Goal: Transaction & Acquisition: Purchase product/service

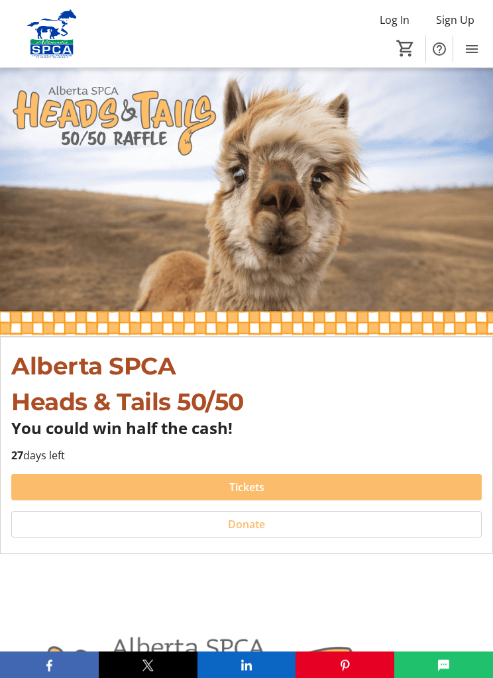
scroll to position [17, 0]
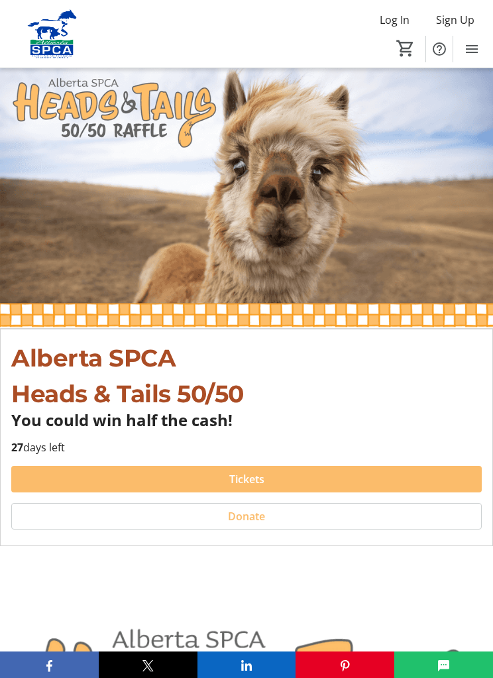
click at [291, 487] on span at bounding box center [246, 480] width 471 height 32
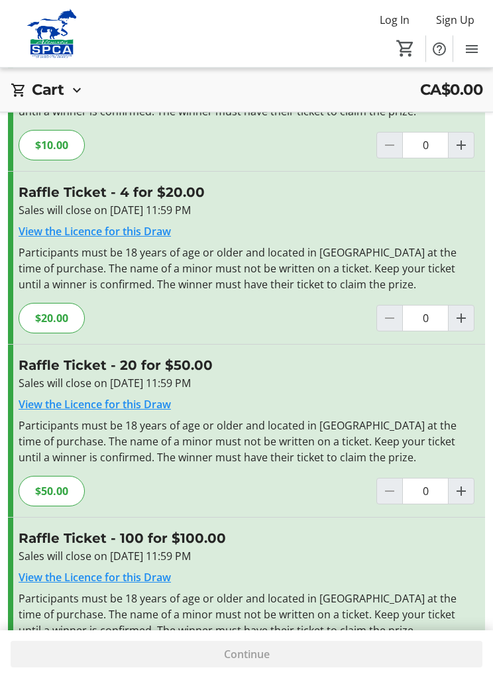
scroll to position [181, 0]
click at [459, 487] on mat-icon "Increment by one" at bounding box center [462, 491] width 16 height 16
type input "1"
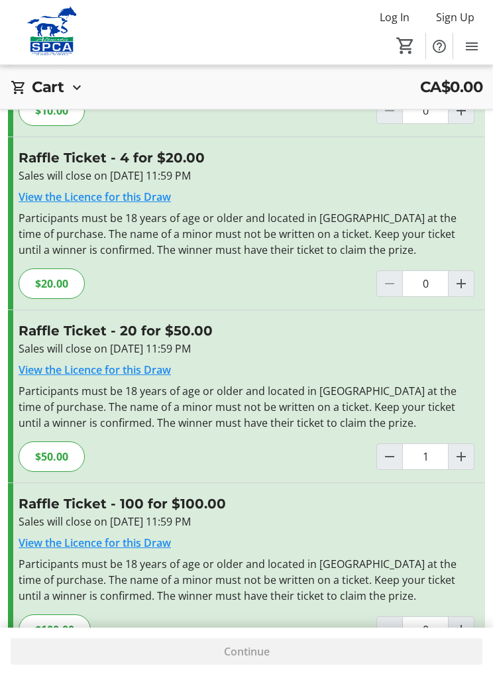
scroll to position [212, 0]
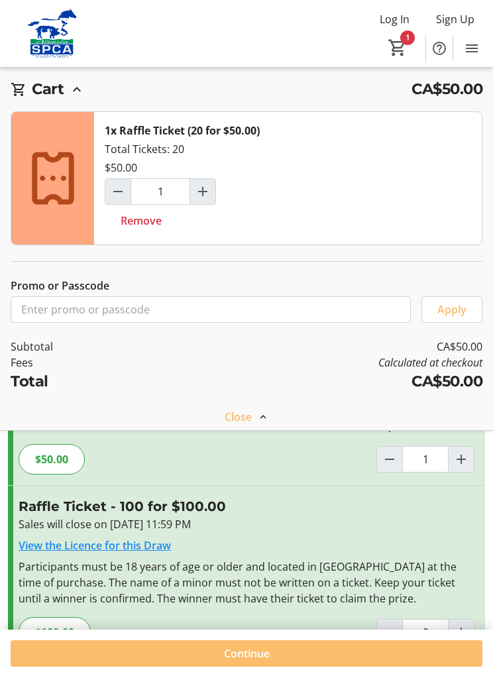
click at [290, 670] on span at bounding box center [247, 655] width 472 height 32
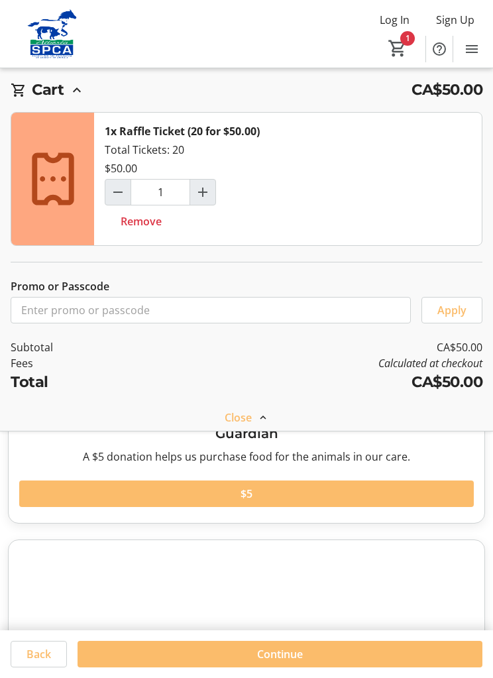
scroll to position [13, 0]
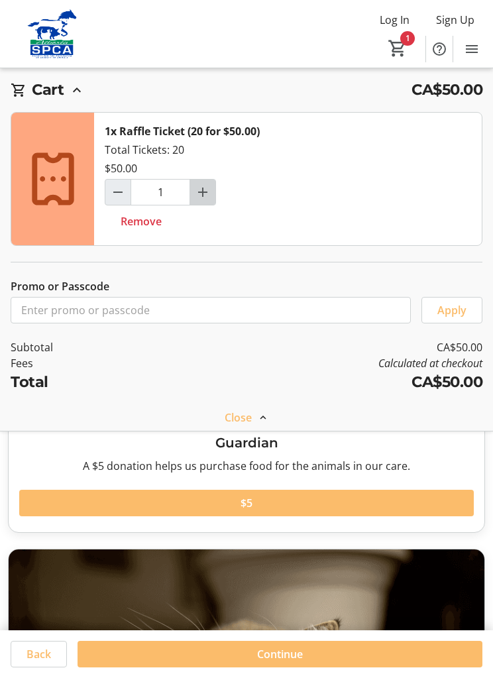
click at [205, 193] on mat-icon "Increment by one" at bounding box center [203, 192] width 16 height 16
click at [114, 196] on mat-icon "Decrement by one" at bounding box center [118, 192] width 16 height 16
type input "1"
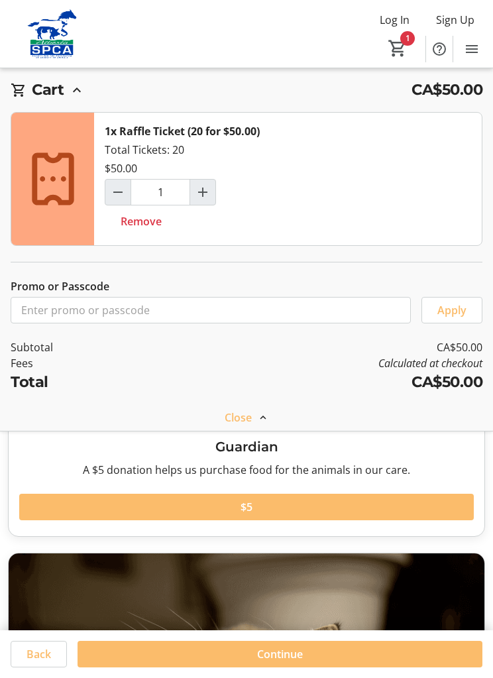
scroll to position [0, 0]
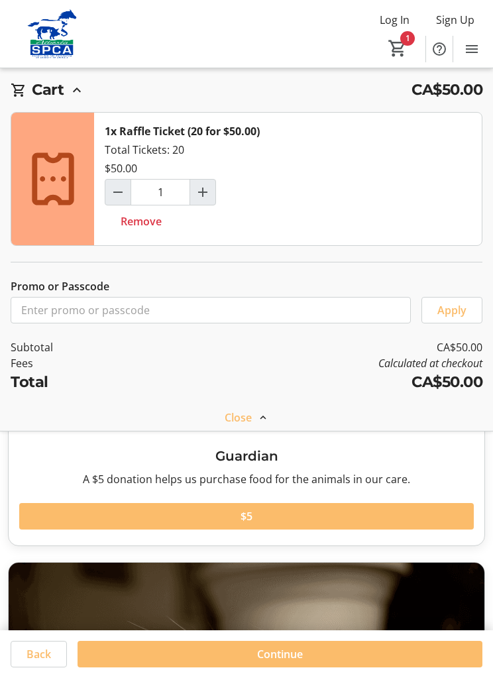
click at [296, 668] on span at bounding box center [280, 655] width 405 height 32
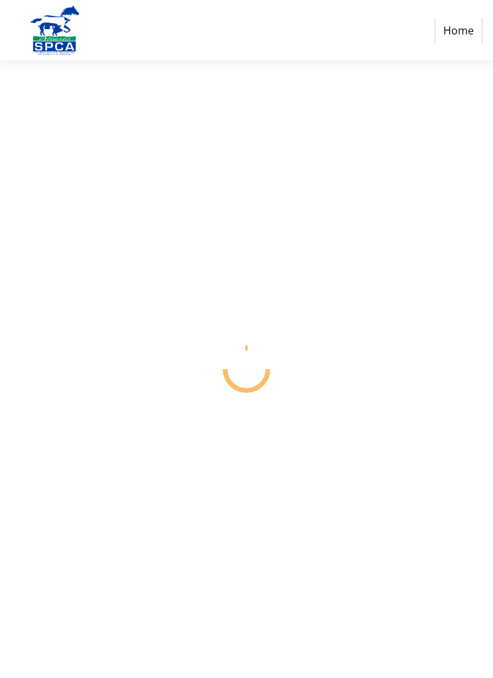
select select "CA"
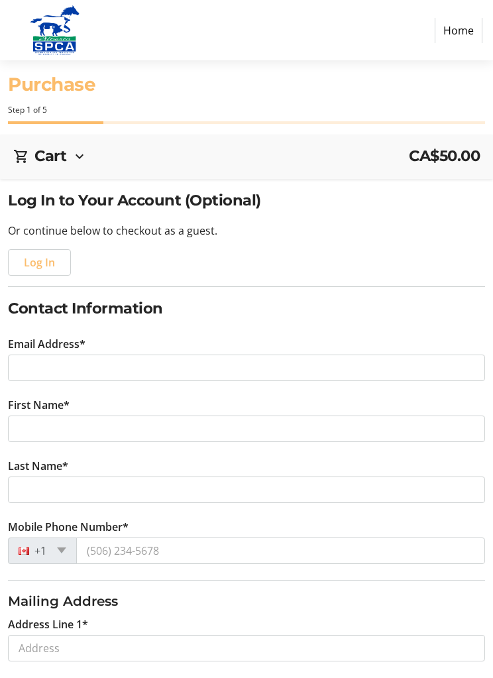
click at [448, 147] on span "CA$50.00" at bounding box center [444, 156] width 71 height 23
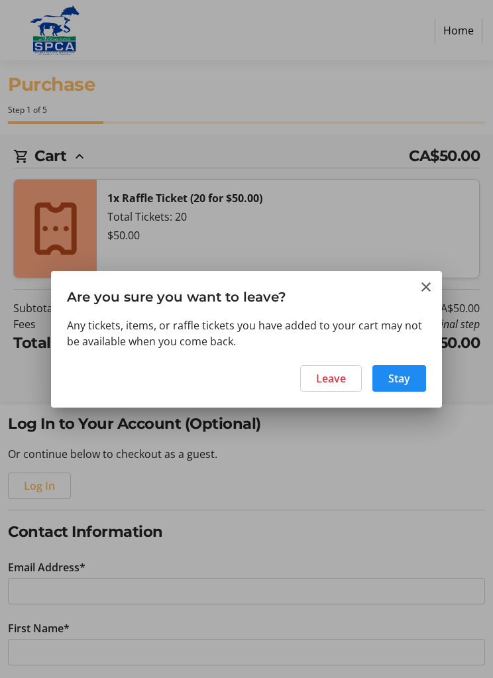
click at [401, 378] on span "Stay" at bounding box center [400, 379] width 22 height 16
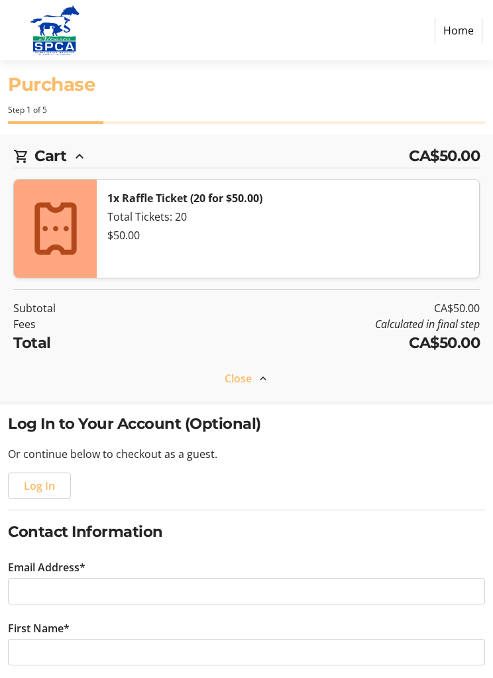
click at [467, 23] on link "Home" at bounding box center [459, 30] width 48 height 25
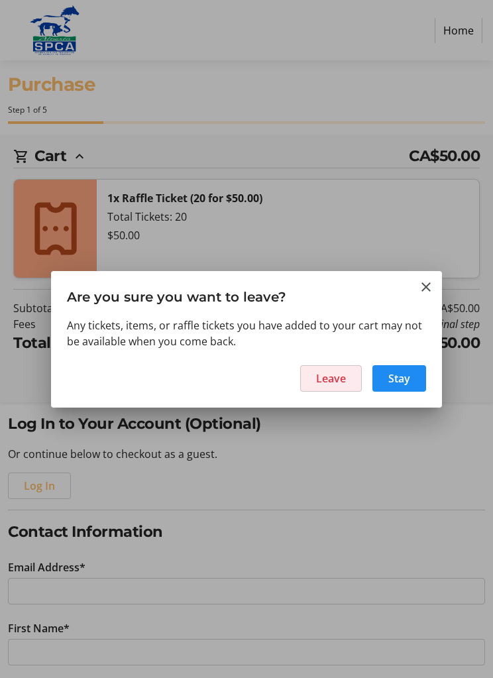
click at [339, 383] on span "Leave" at bounding box center [331, 379] width 30 height 16
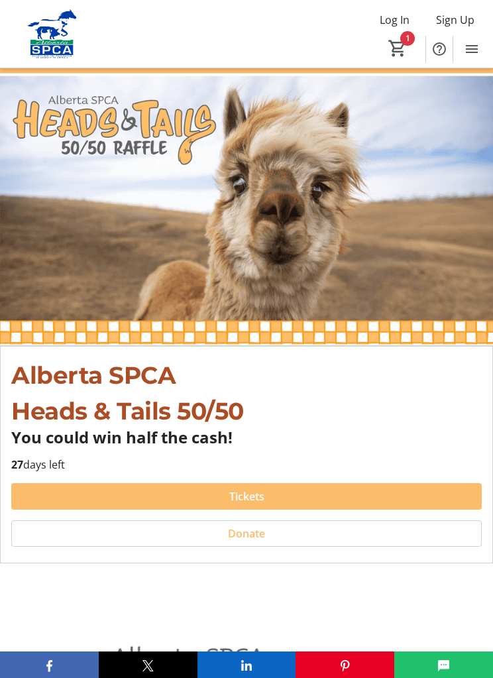
type input "1"
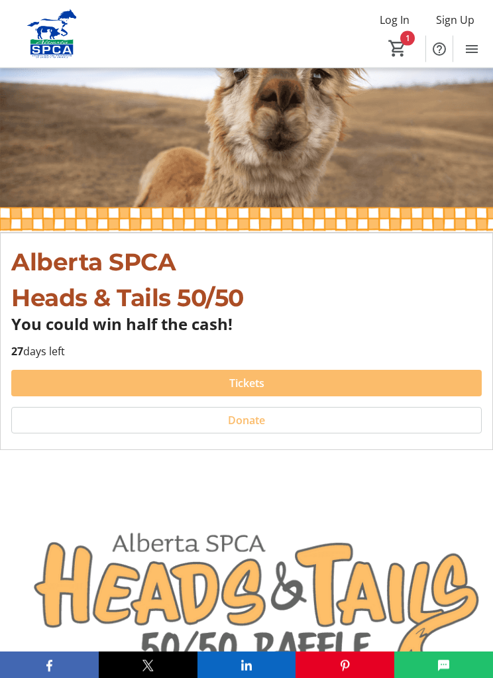
click at [310, 367] on span at bounding box center [246, 383] width 471 height 32
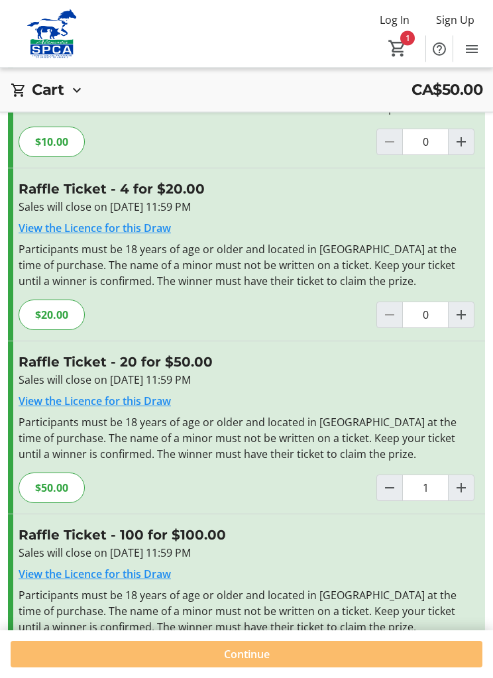
scroll to position [192, 0]
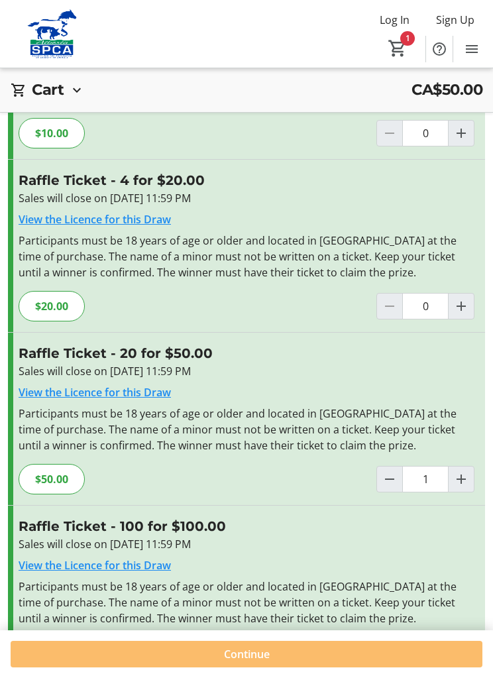
click at [278, 670] on span at bounding box center [247, 655] width 472 height 32
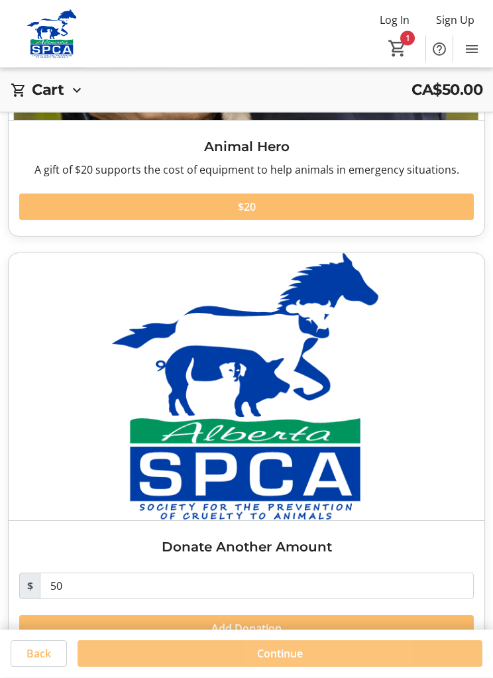
scroll to position [1111, 0]
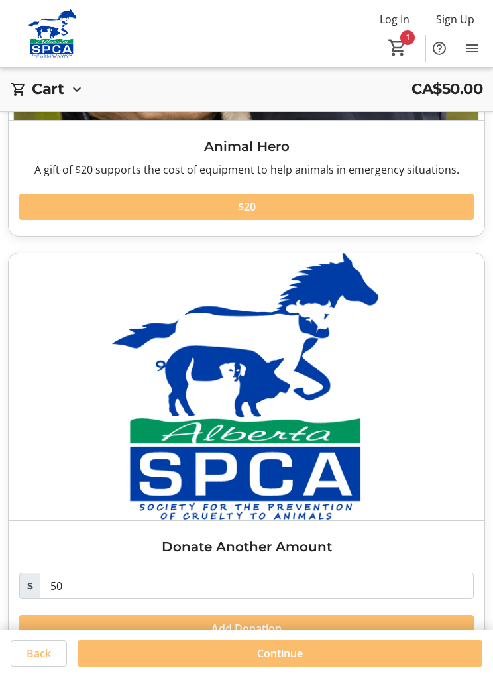
click at [324, 670] on span at bounding box center [280, 655] width 405 height 32
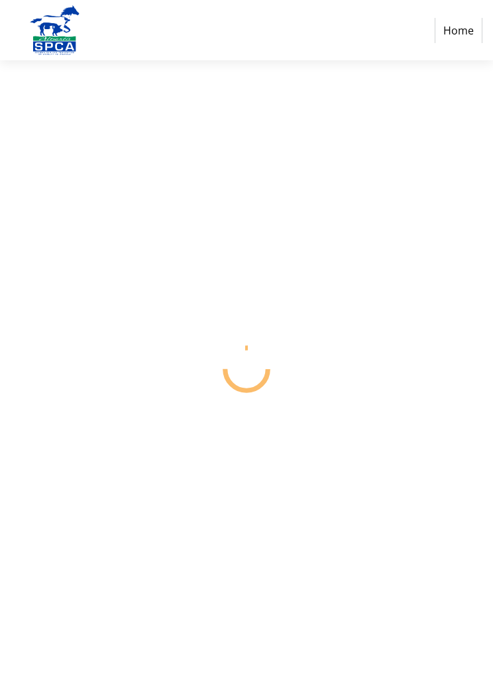
select select "CA"
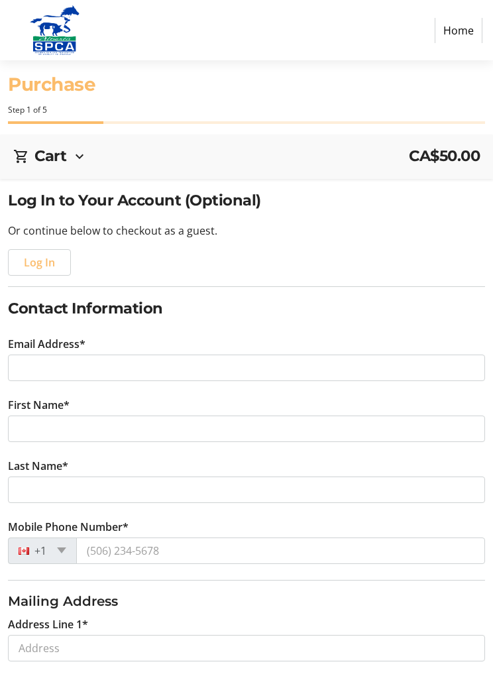
click at [77, 152] on mat-icon at bounding box center [80, 157] width 16 height 16
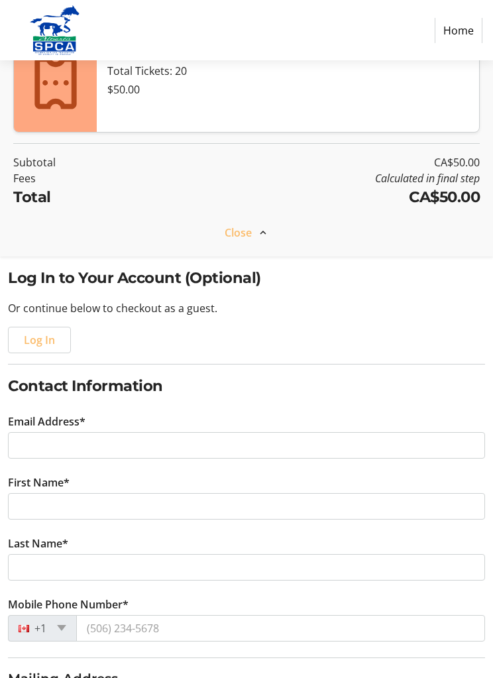
scroll to position [155, 0]
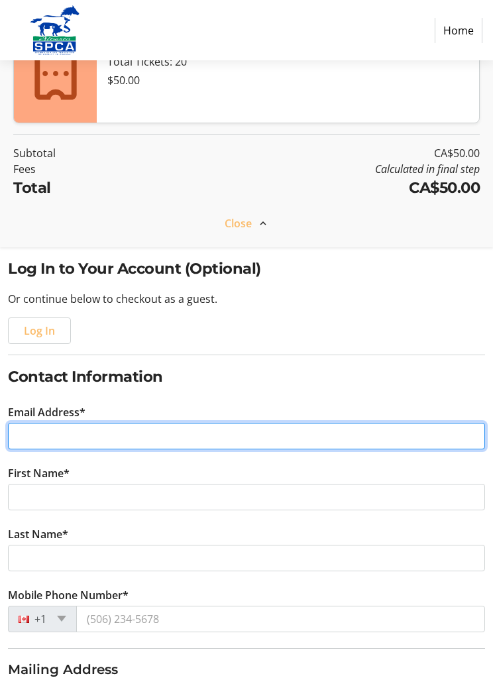
click at [70, 433] on input "Email Address*" at bounding box center [246, 436] width 477 height 27
type input "[EMAIL_ADDRESS][DOMAIN_NAME]"
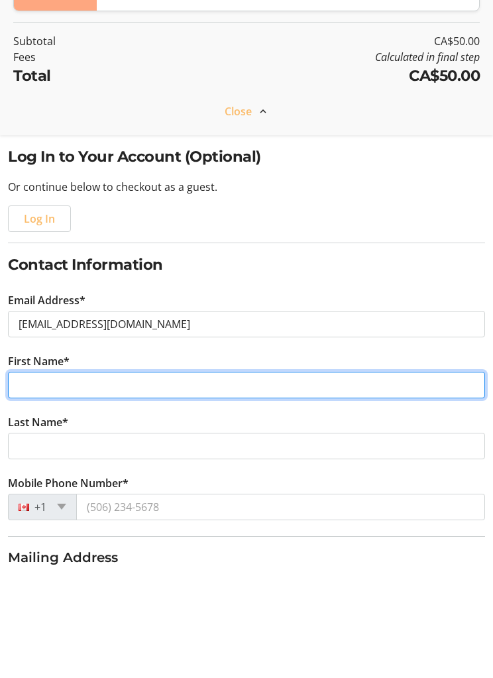
type input "[PERSON_NAME]"
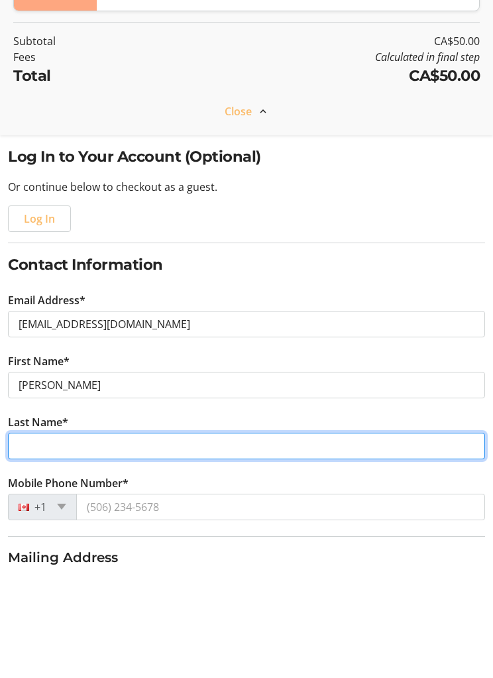
type input "[PERSON_NAME]"
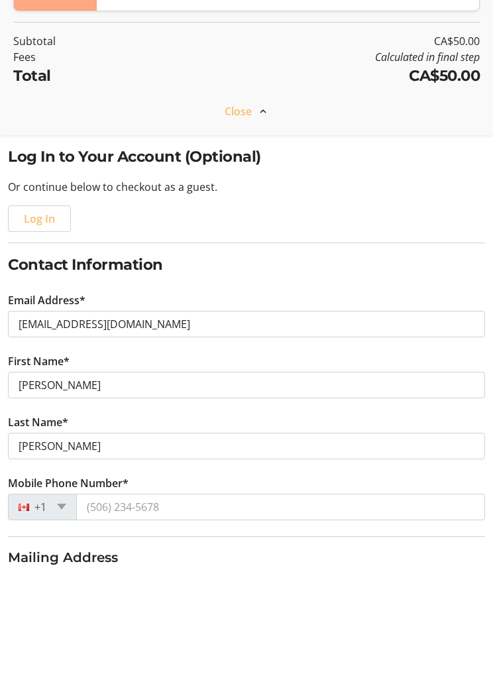
scroll to position [267, 0]
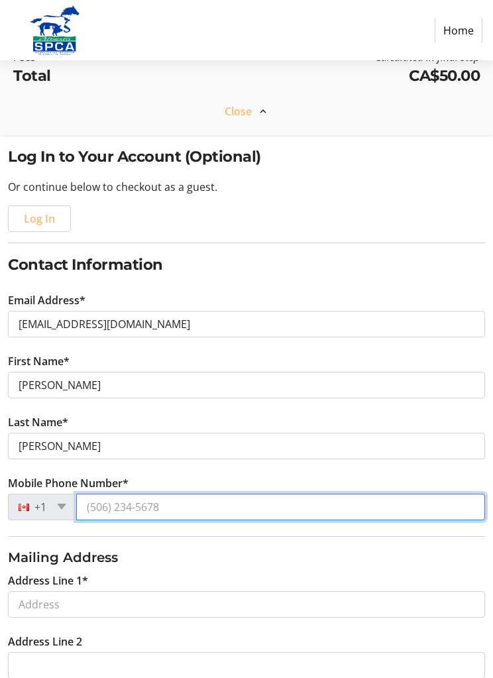
click at [157, 506] on input "Mobile Phone Number*" at bounding box center [280, 507] width 409 height 27
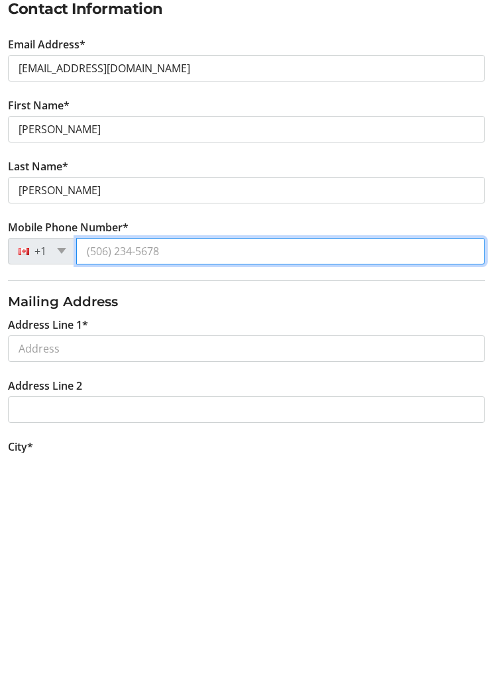
type input "[PHONE_NUMBER]"
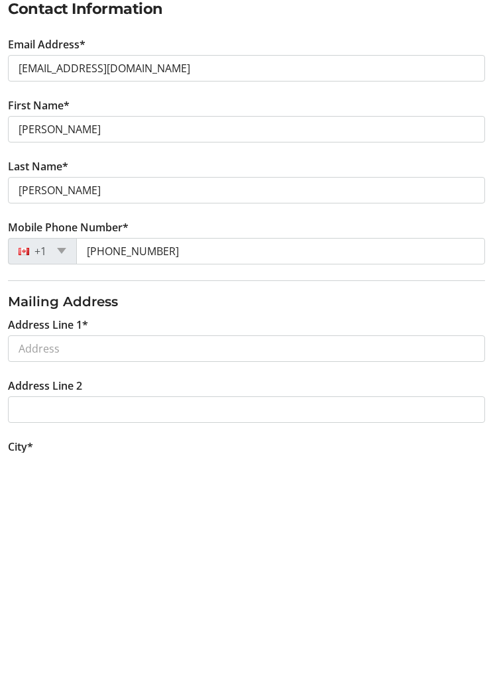
scroll to position [523, 0]
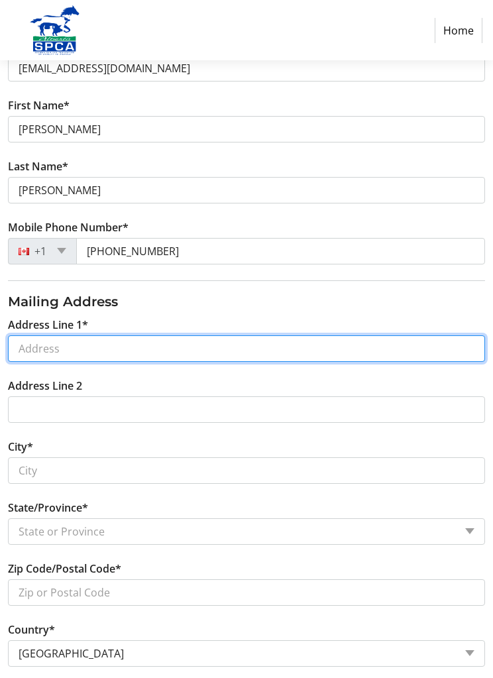
click at [86, 349] on input "Address Line 1*" at bounding box center [246, 349] width 477 height 27
type input "[STREET_ADDRESS]"
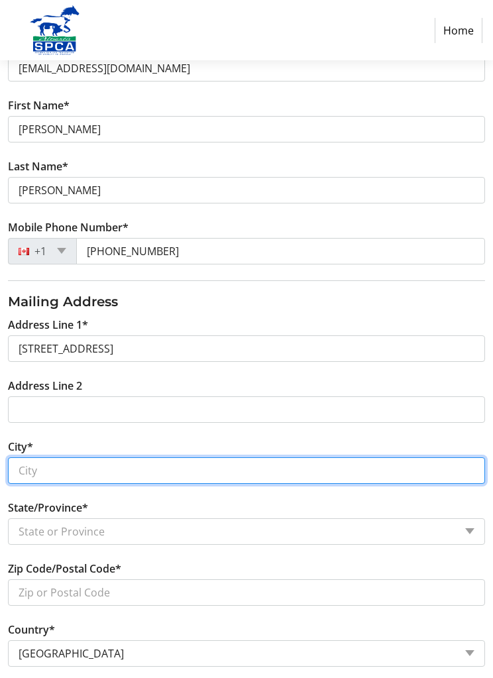
type input "[GEOGRAPHIC_DATA]"
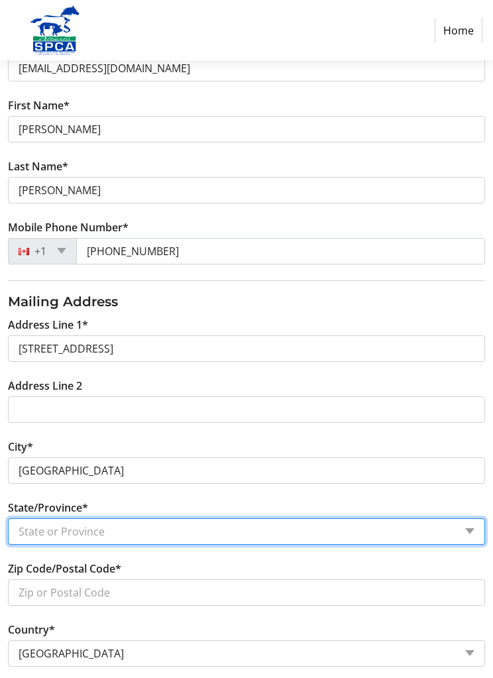
select select "AB"
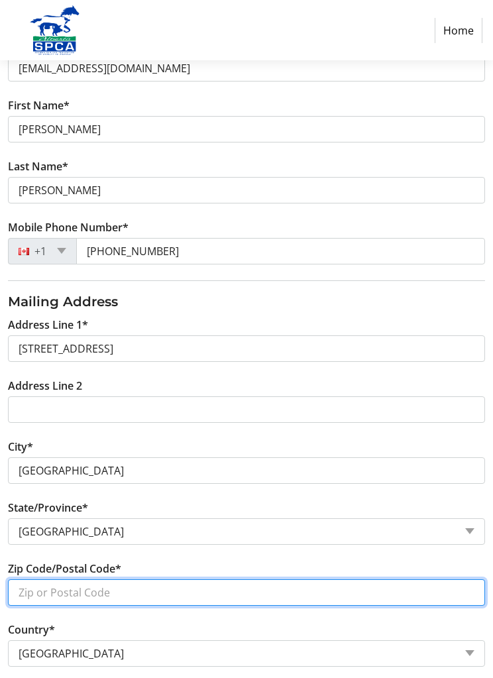
type input "T3L 0A3"
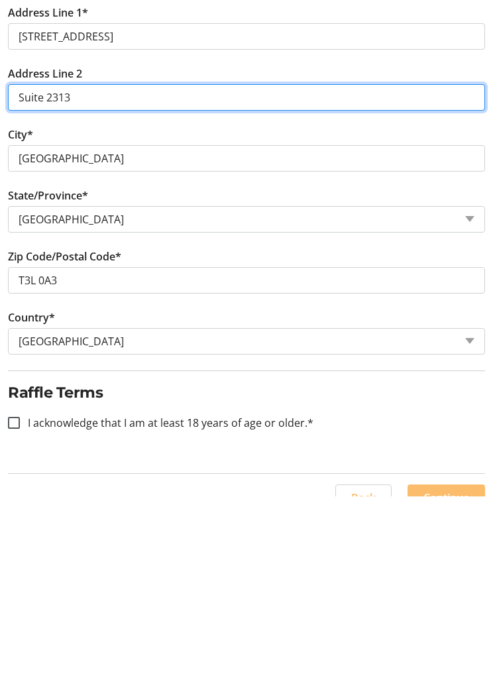
scroll to position [654, 0]
type input "Suite 2313"
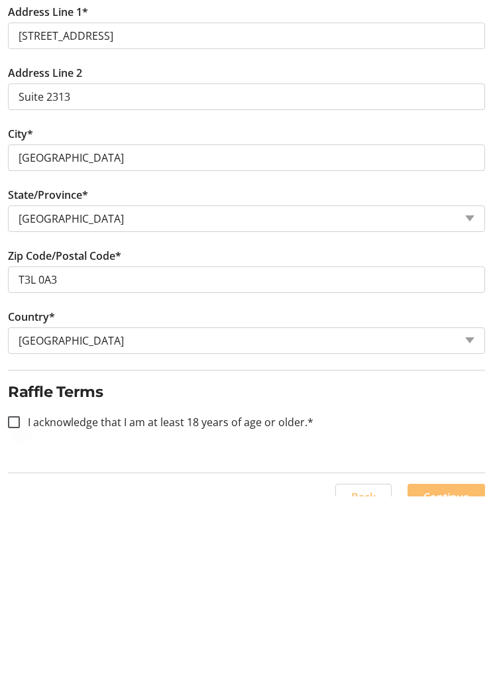
click at [24, 589] on div at bounding box center [14, 605] width 32 height 32
checkbox input "true"
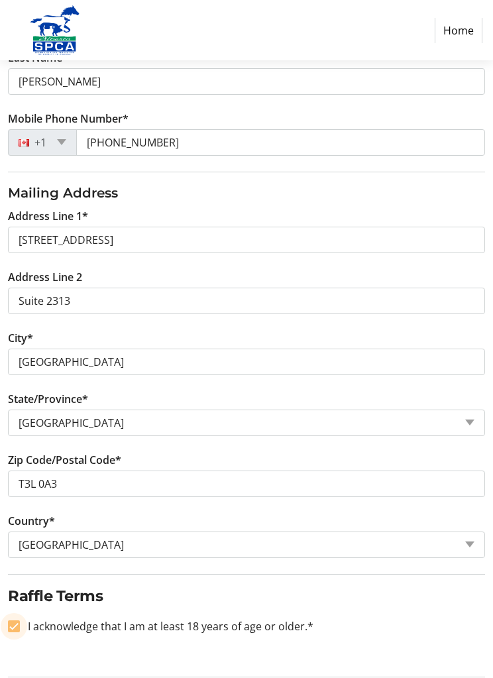
scroll to position [631, 0]
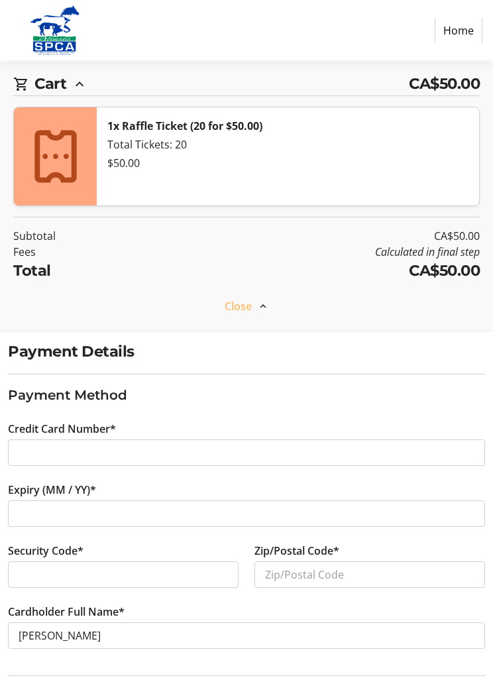
scroll to position [72, 0]
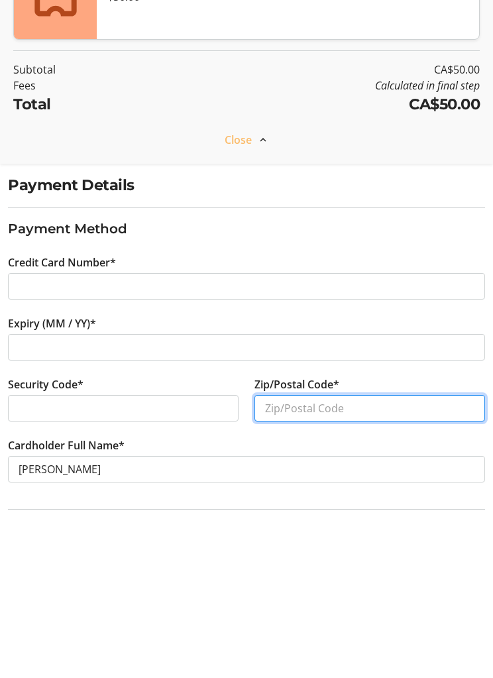
click at [310, 562] on input "Zip/Postal Code*" at bounding box center [370, 575] width 231 height 27
type input "T3L 0A3"
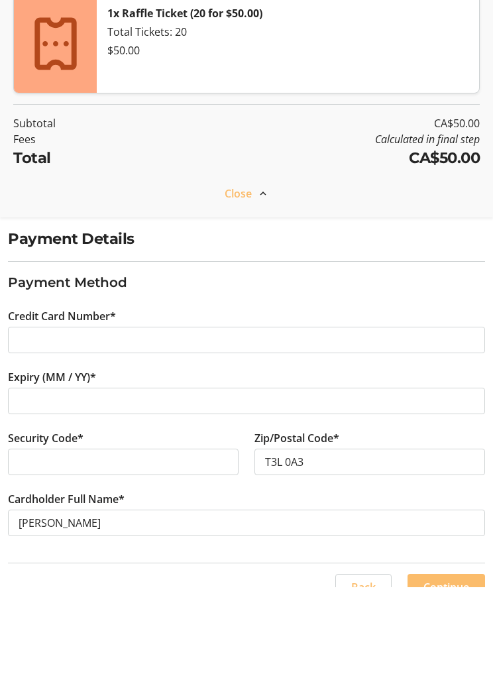
click at [438, 671] on span "Continue" at bounding box center [447, 679] width 46 height 16
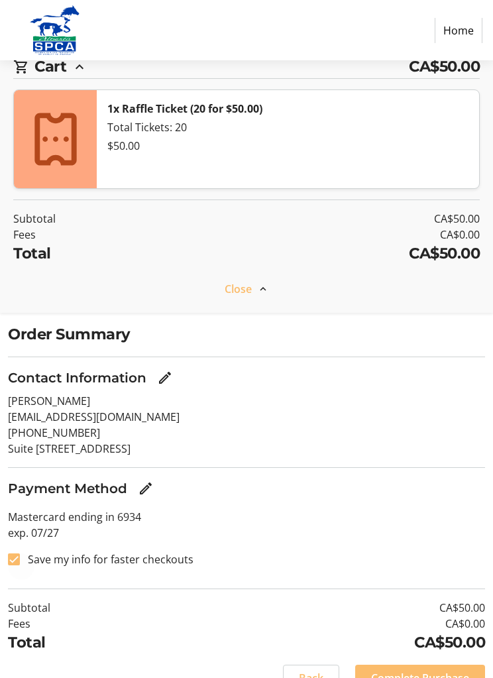
scroll to position [89, 0]
click at [21, 559] on div at bounding box center [14, 560] width 32 height 32
checkbox input "false"
click at [420, 673] on span "Complete Purchase" at bounding box center [420, 679] width 98 height 16
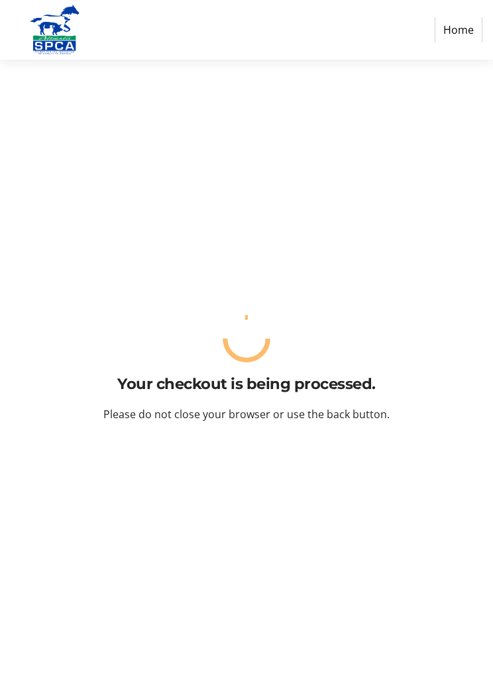
scroll to position [0, 0]
